Goal: Task Accomplishment & Management: Complete application form

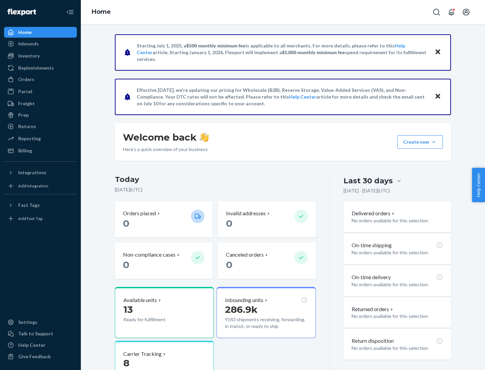
click at [434, 142] on button "Create new Create new inbound Create new order Create new product" at bounding box center [419, 141] width 45 height 13
click at [40, 44] on div "Inbounds" at bounding box center [40, 43] width 71 height 9
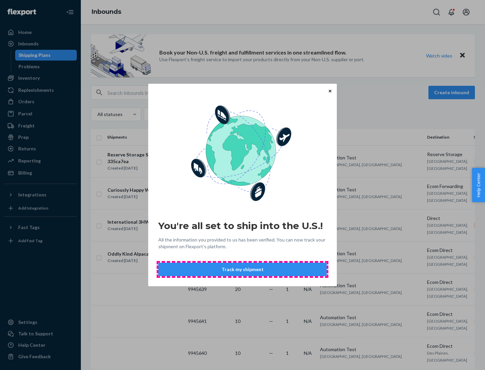
click at [242, 270] on button "Track my shipment" at bounding box center [242, 269] width 168 height 13
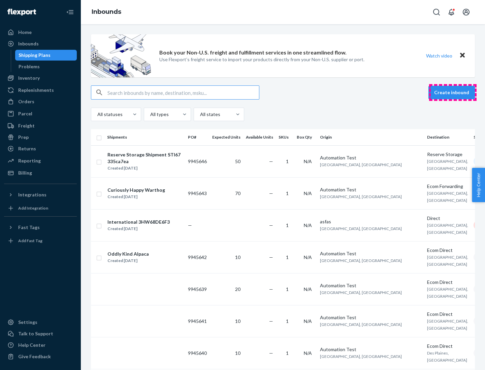
click at [452, 93] on button "Create inbound" at bounding box center [451, 92] width 46 height 13
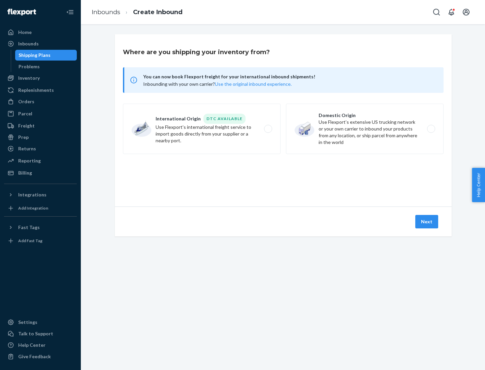
click at [202, 129] on label "International Origin DTC Available Use Flexport's international freight service…" at bounding box center [202, 129] width 158 height 50
click at [268, 129] on input "International Origin DTC Available Use Flexport's international freight service…" at bounding box center [270, 129] width 4 height 4
radio input "true"
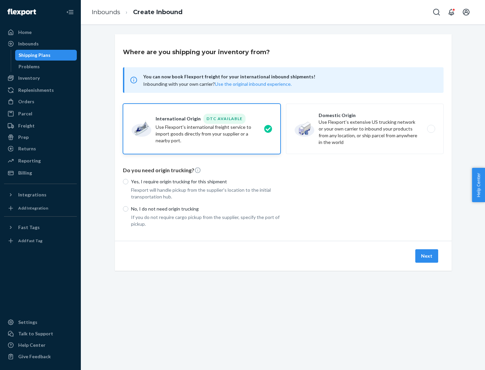
click at [206, 209] on p "No, I do not need origin trucking" at bounding box center [205, 209] width 149 height 7
click at [128, 209] on input "No, I do not need origin trucking" at bounding box center [125, 208] width 5 height 5
radio input "true"
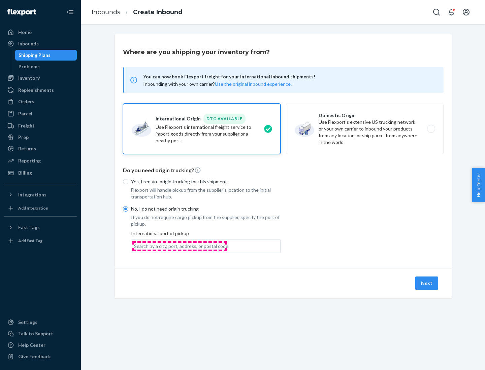
click at [179, 246] on div "Search by a city, port, address, or postal code" at bounding box center [181, 246] width 94 height 7
click at [135, 246] on input "Search by a city, port, address, or postal code" at bounding box center [134, 246] width 1 height 7
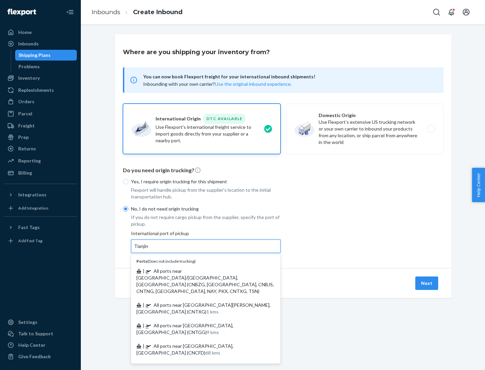
click at [199, 271] on span "| All ports near [GEOGRAPHIC_DATA]/[GEOGRAPHIC_DATA], [GEOGRAPHIC_DATA] (CNBZG,…" at bounding box center [204, 281] width 137 height 26
click at [149, 250] on input "Tianjin" at bounding box center [141, 246] width 15 height 7
type input "All ports near [GEOGRAPHIC_DATA]/[GEOGRAPHIC_DATA], [GEOGRAPHIC_DATA] (CNBZG, […"
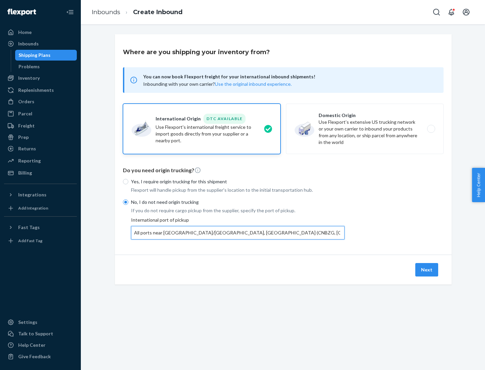
click at [427, 270] on button "Next" at bounding box center [426, 269] width 23 height 13
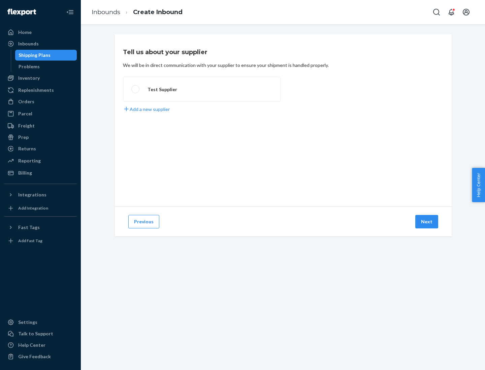
click at [202, 89] on label "Test Supplier" at bounding box center [202, 89] width 158 height 25
click at [136, 89] on input "Test Supplier" at bounding box center [133, 89] width 4 height 4
radio input "true"
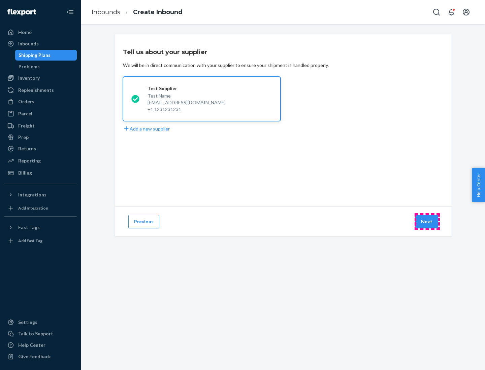
click at [427, 222] on button "Next" at bounding box center [426, 221] width 23 height 13
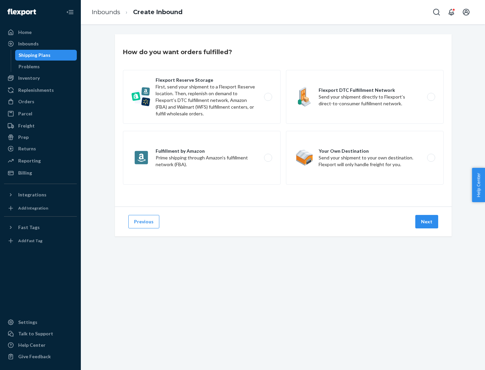
click at [202, 97] on label "Flexport Reserve Storage First, send your shipment to a Flexport Reserve locati…" at bounding box center [202, 97] width 158 height 54
click at [268, 97] on input "Flexport Reserve Storage First, send your shipment to a Flexport Reserve locati…" at bounding box center [270, 97] width 4 height 4
radio input "true"
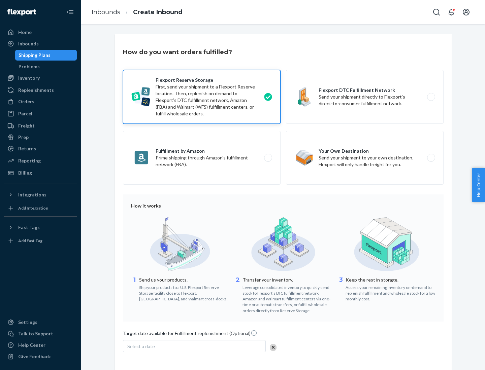
scroll to position [55, 0]
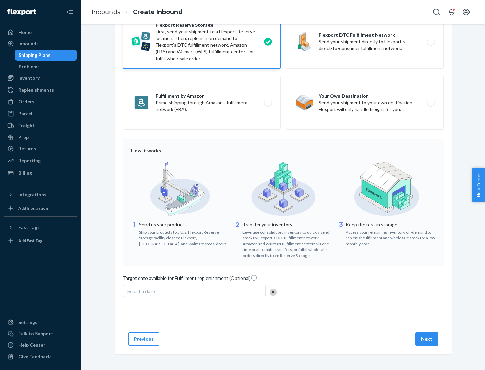
click at [427, 339] on button "Next" at bounding box center [426, 339] width 23 height 13
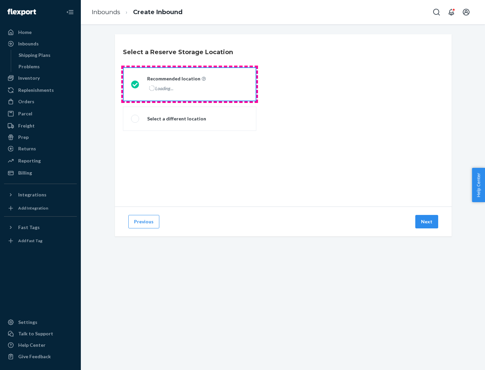
click at [189, 84] on div "Loading..." at bounding box center [175, 88] width 57 height 10
click at [135, 84] on input "Recommended location Loading..." at bounding box center [133, 84] width 4 height 4
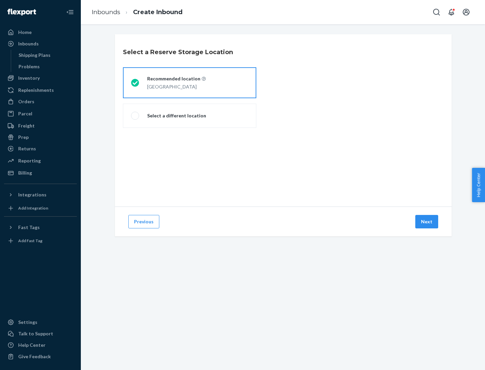
click at [427, 222] on button "Next" at bounding box center [426, 221] width 23 height 13
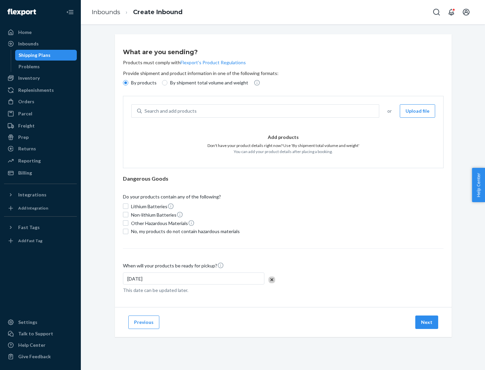
click at [261, 111] on div "Search and add products" at bounding box center [260, 111] width 237 height 12
click at [145, 111] on input "Search and add products" at bounding box center [144, 111] width 1 height 7
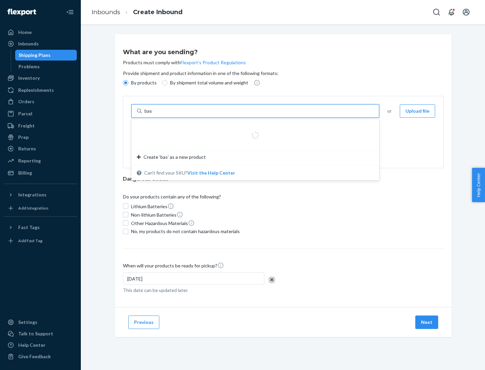
type input "basic"
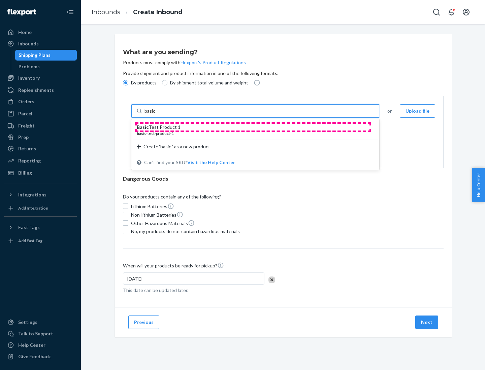
click at [253, 127] on div "Basic Test Product 1" at bounding box center [253, 127] width 232 height 7
click at [157, 114] on input "basic" at bounding box center [150, 111] width 12 height 7
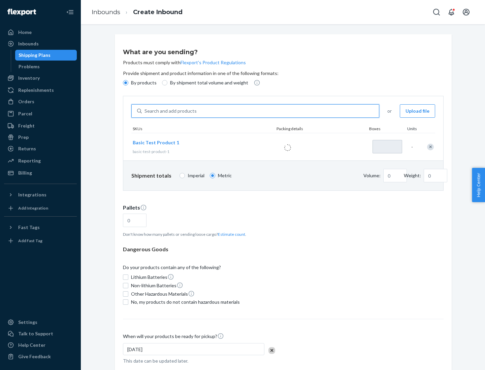
type input "1"
type input "1.09"
type input "3.27"
type input "3"
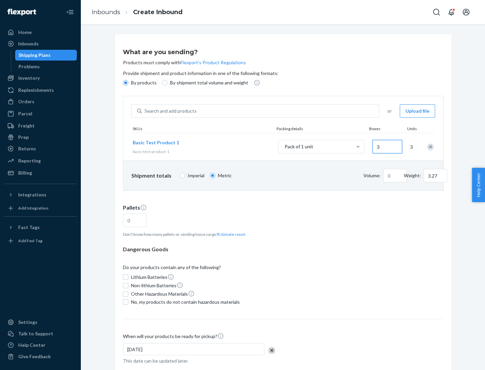
type input "0.01"
type input "32.66"
type input "30"
type input "0.07"
type input "326.59"
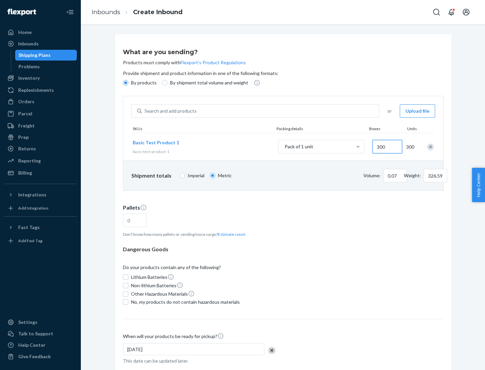
type input "3000"
type input "0.68"
type input "3265.86"
type input "1.09"
type input "1"
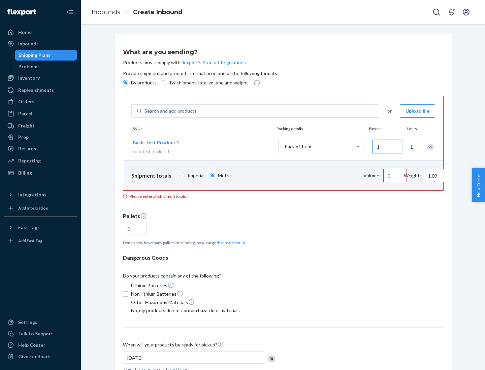
type input "10.89"
type input "10"
type input "0.02"
type input "108.86"
type input "100"
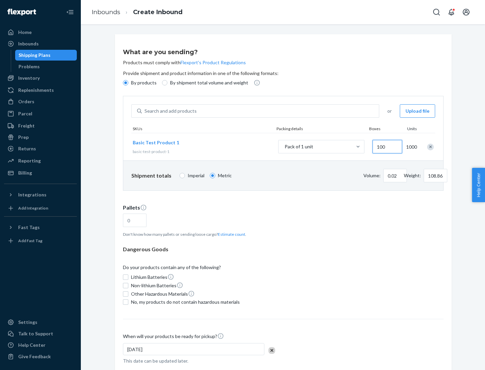
type input "0.23"
type input "1088.62"
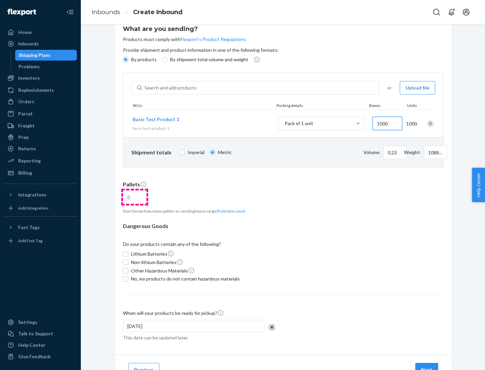
type input "1000"
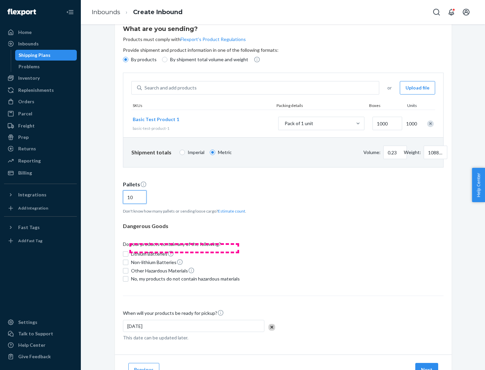
scroll to position [54, 0]
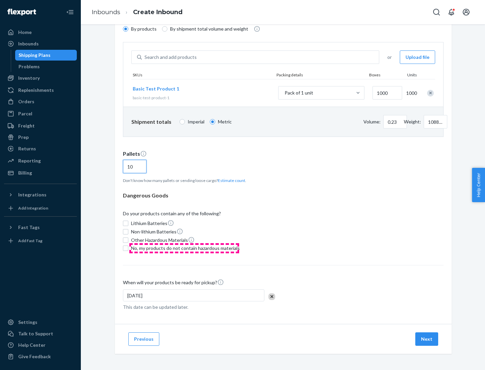
type input "10"
click at [184, 248] on span "No, my products do not contain hazardous materials" at bounding box center [185, 248] width 109 height 7
click at [128, 248] on input "No, my products do not contain hazardous materials" at bounding box center [125, 248] width 5 height 5
checkbox input "true"
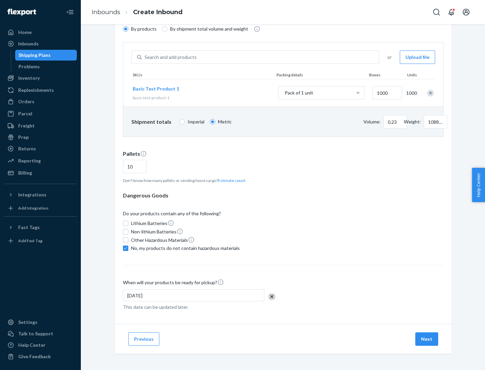
click at [427, 339] on button "Next" at bounding box center [426, 339] width 23 height 13
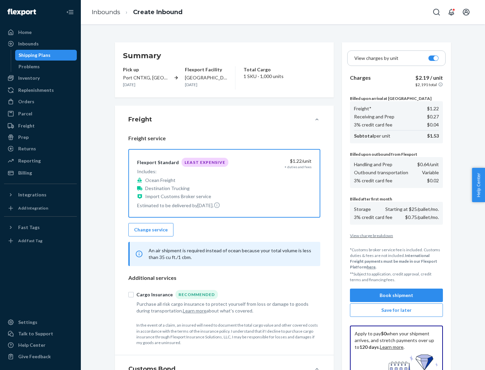
scroll to position [98, 0]
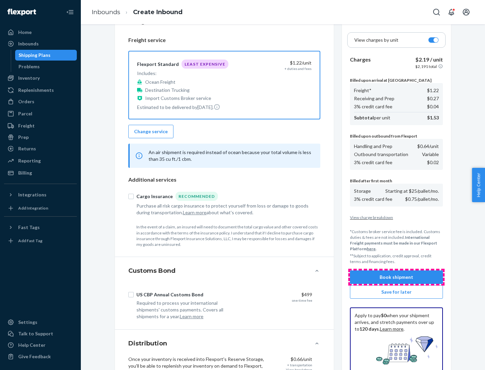
click at [396, 277] on button "Book shipment" at bounding box center [396, 277] width 93 height 13
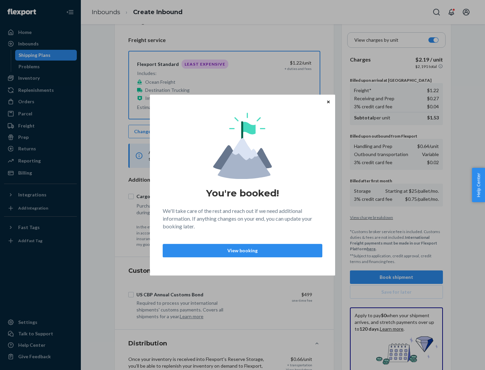
click at [242, 250] on p "View booking" at bounding box center [242, 250] width 148 height 7
